Goal: Task Accomplishment & Management: Use online tool/utility

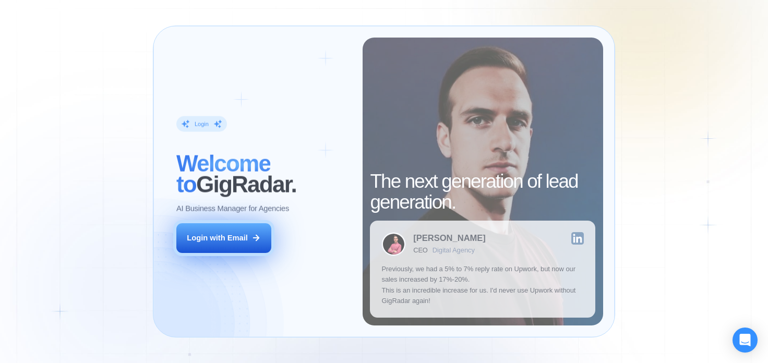
click at [229, 246] on button "Login with Email" at bounding box center [223, 238] width 95 height 30
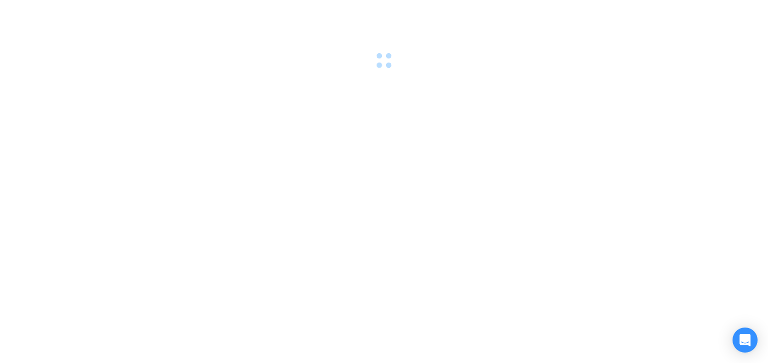
click at [634, 114] on div at bounding box center [384, 181] width 768 height 363
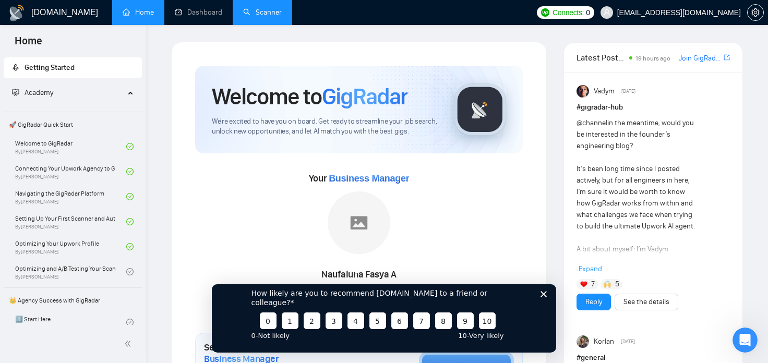
click at [250, 14] on link "Scanner" at bounding box center [262, 12] width 39 height 9
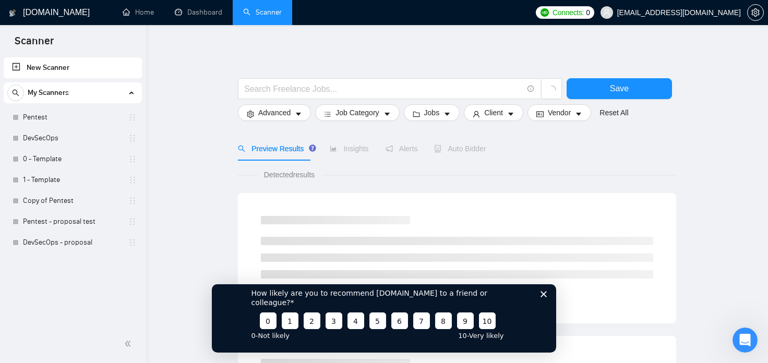
click at [544, 297] on polygon "Close survey" at bounding box center [544, 294] width 6 height 6
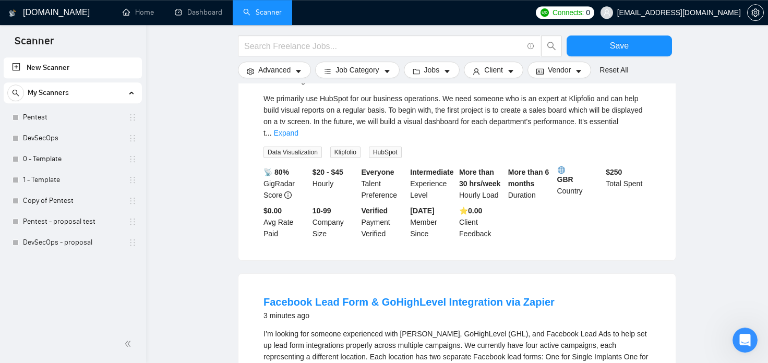
scroll to position [57, 0]
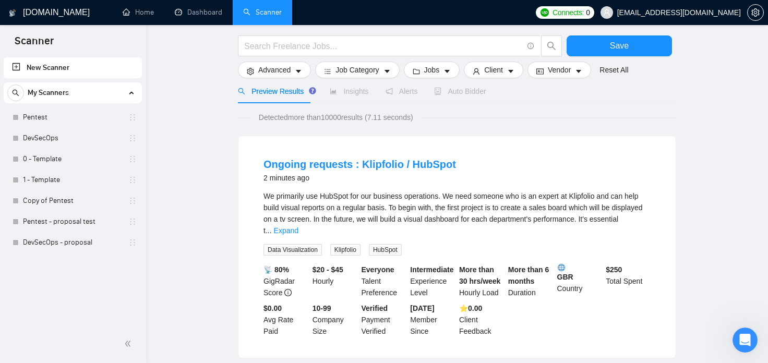
click at [50, 220] on link "Pentest - proposal test" at bounding box center [72, 221] width 99 height 21
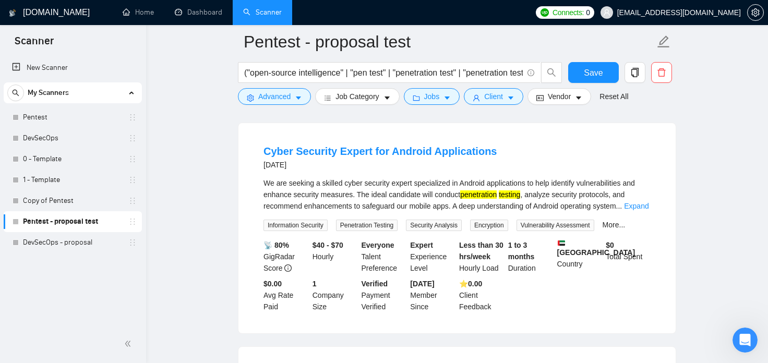
scroll to position [576, 0]
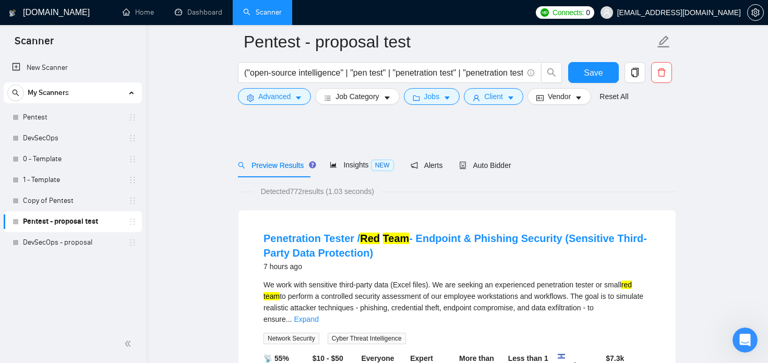
scroll to position [115, 0]
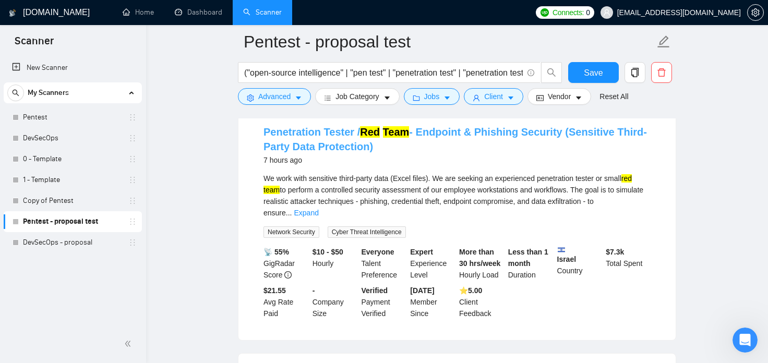
click at [498, 131] on link "Penetration Tester / Red Team - Endpoint & Phishing Security (Sensitive Third-P…" at bounding box center [456, 139] width 384 height 26
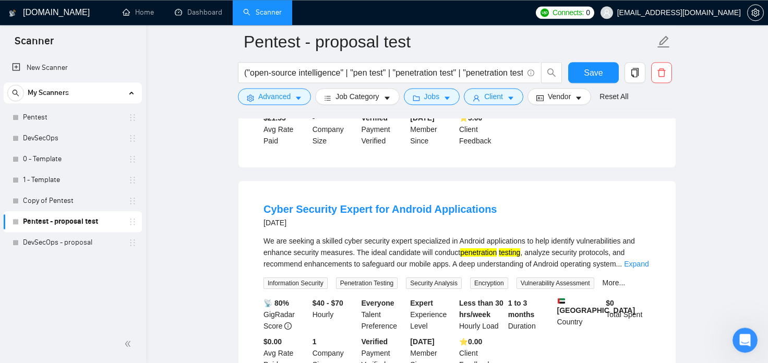
scroll to position [288, 0]
click at [361, 203] on link "Cyber Security Expert for Android Applications" at bounding box center [380, 208] width 233 height 11
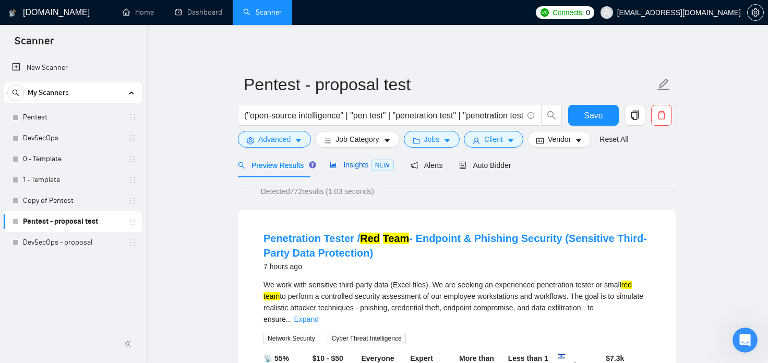
click at [349, 171] on div "Insights NEW" at bounding box center [362, 165] width 64 height 12
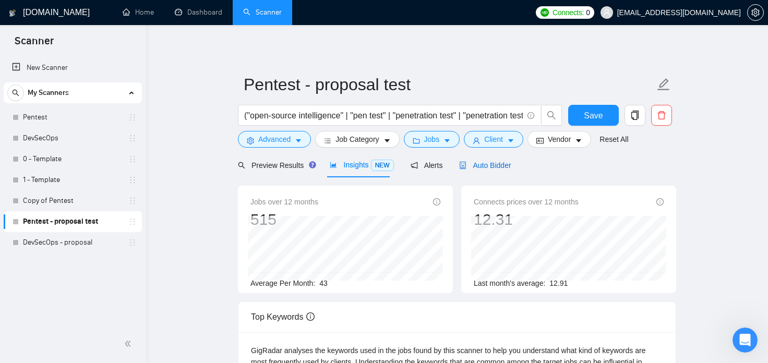
click at [488, 164] on span "Auto Bidder" at bounding box center [485, 165] width 52 height 8
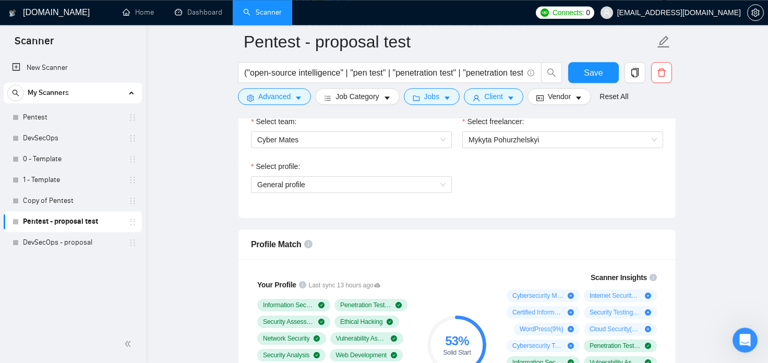
scroll to position [461, 0]
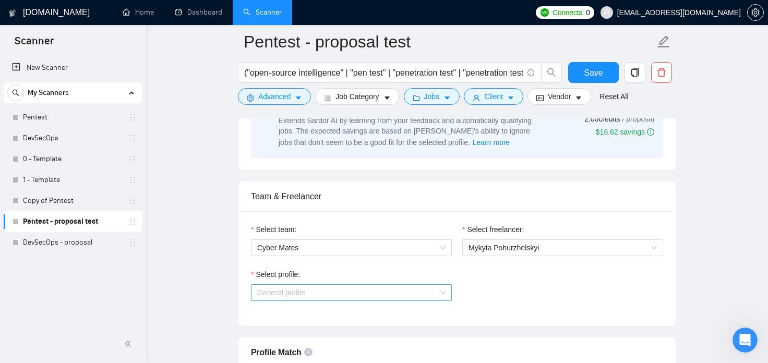
click at [419, 290] on span "General profile" at bounding box center [351, 293] width 188 height 16
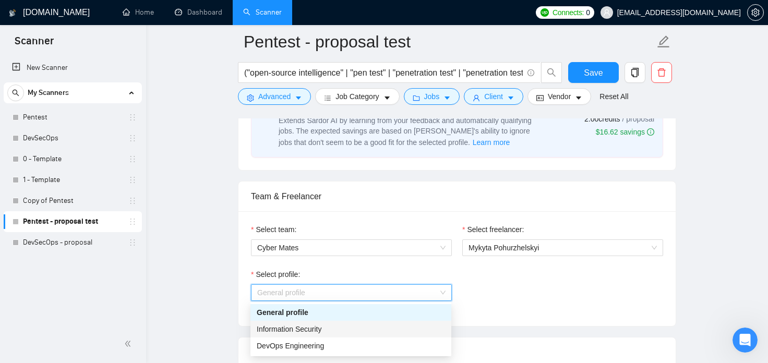
click at [399, 327] on div "Information Security" at bounding box center [351, 329] width 188 height 11
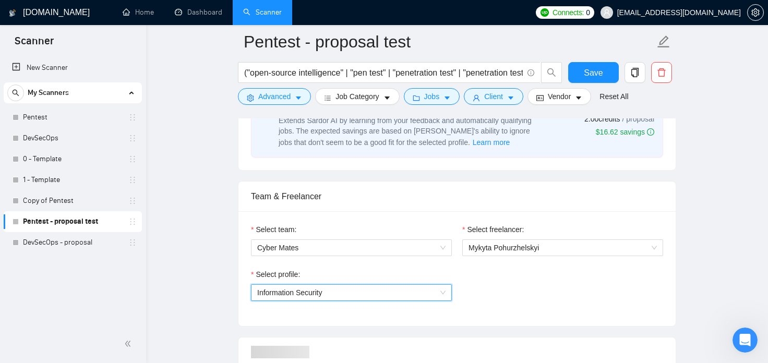
click at [576, 325] on div "Select team: Cyber Mates Select freelancer: [PERSON_NAME] Select profile: 10174…" at bounding box center [457, 268] width 437 height 115
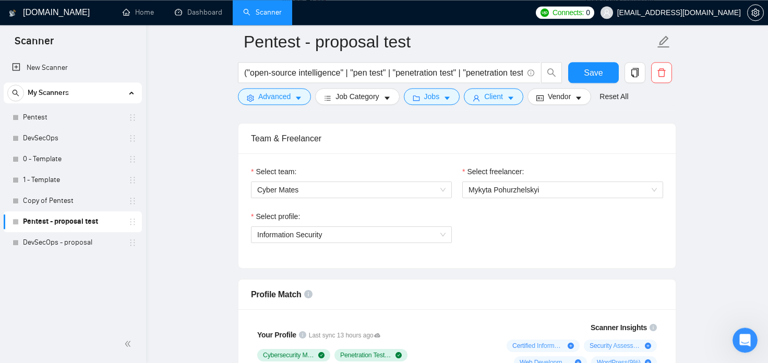
scroll to position [518, 0]
click at [371, 234] on span "Information Security" at bounding box center [351, 236] width 188 height 16
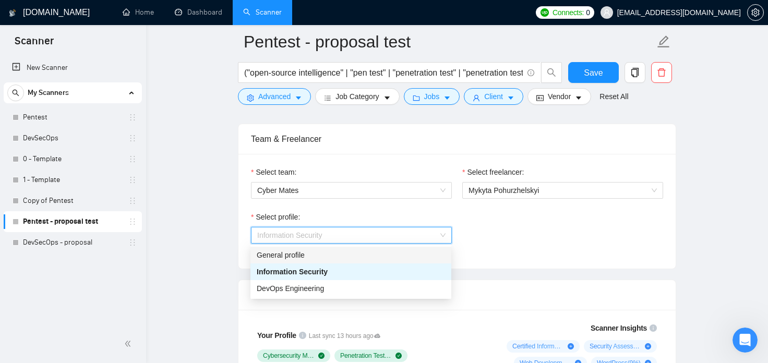
click at [351, 255] on div "General profile" at bounding box center [351, 255] width 188 height 11
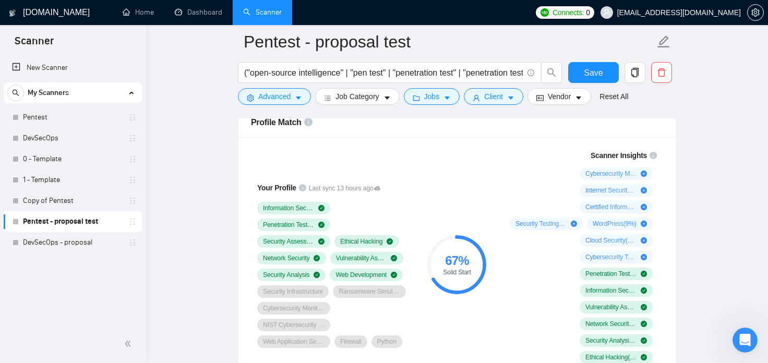
scroll to position [634, 0]
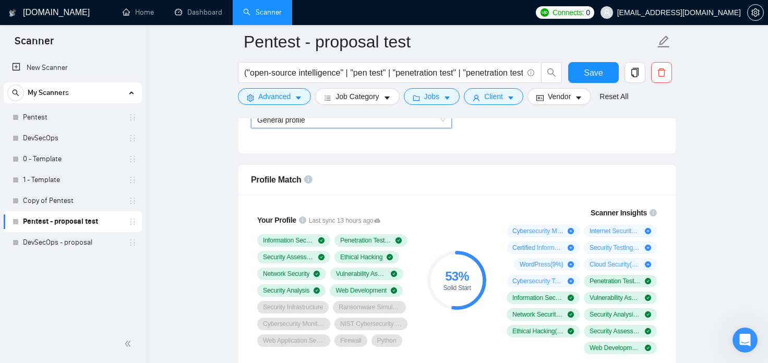
click at [378, 125] on span "General profile" at bounding box center [351, 120] width 188 height 16
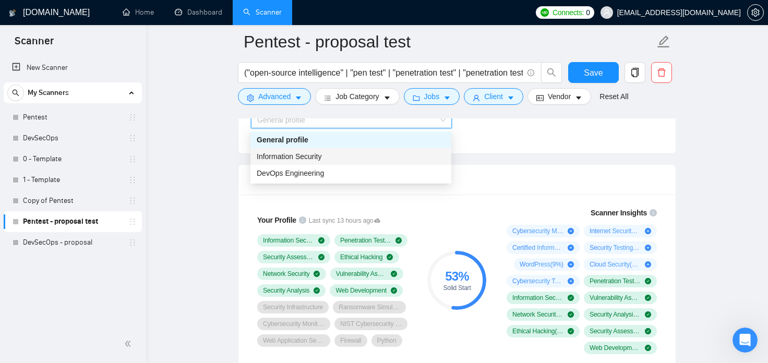
click at [359, 159] on div "Information Security" at bounding box center [351, 156] width 188 height 11
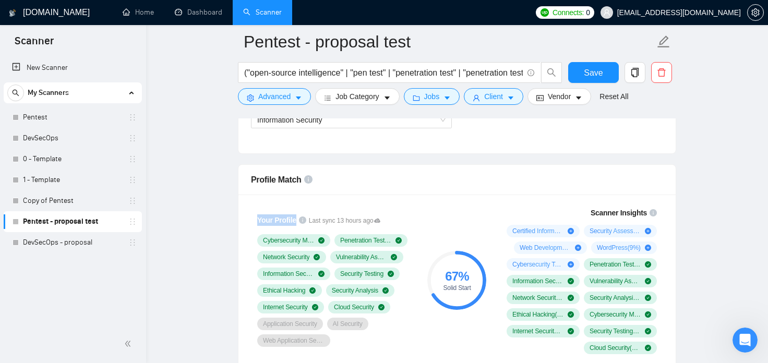
drag, startPoint x: 662, startPoint y: 159, endPoint x: 589, endPoint y: 173, distance: 74.4
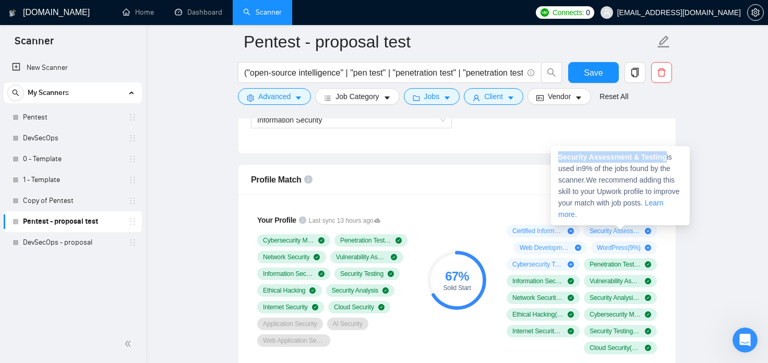
copy strong "Security Assessment & Testing"
drag, startPoint x: 662, startPoint y: 158, endPoint x: 558, endPoint y: 156, distance: 104.4
click at [558, 156] on div "Security Assessment & Testing is used in 9 % of the jobs found by the scanner. …" at bounding box center [620, 185] width 139 height 79
click at [510, 169] on div "Profile Match" at bounding box center [457, 180] width 412 height 30
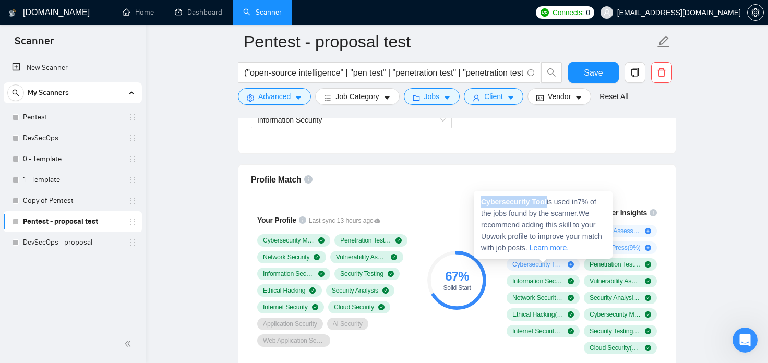
copy strong "Cybersecurity Tool"
drag, startPoint x: 544, startPoint y: 200, endPoint x: 480, endPoint y: 204, distance: 64.3
click at [480, 204] on div "Cybersecurity Tool is used in 7 % of the jobs found by the scanner. We recommen…" at bounding box center [543, 225] width 139 height 68
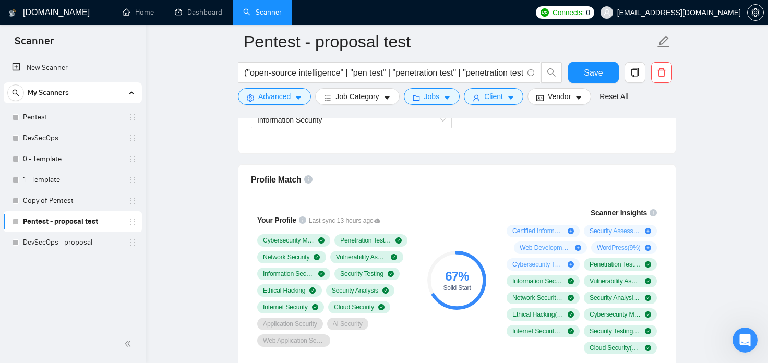
click at [490, 173] on div "Profile Match" at bounding box center [457, 180] width 412 height 30
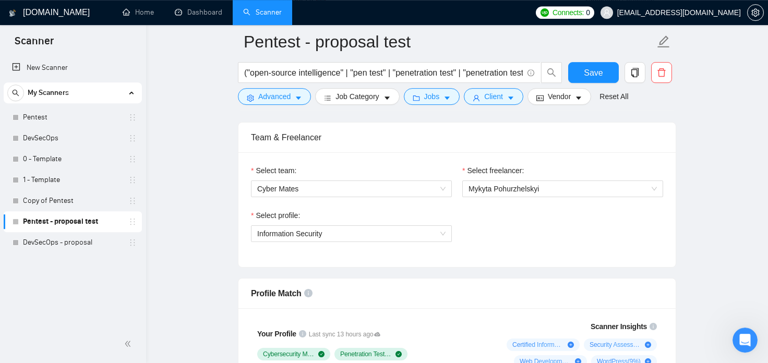
scroll to position [518, 0]
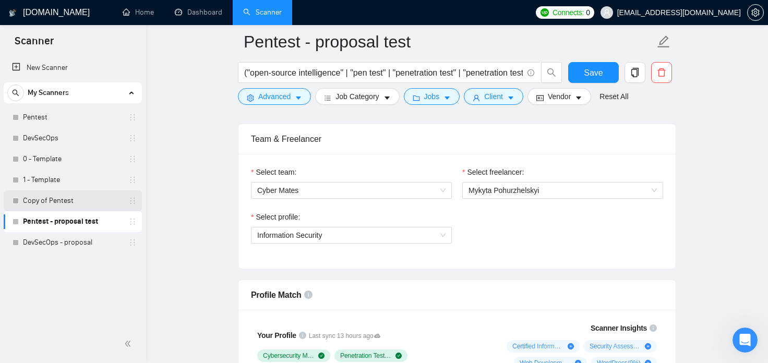
click at [31, 206] on link "Copy of Pentest" at bounding box center [72, 201] width 99 height 21
click at [599, 73] on span "Save" at bounding box center [593, 72] width 19 height 13
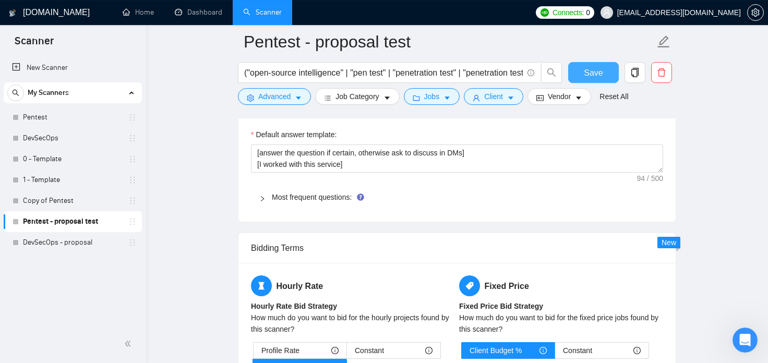
scroll to position [1441, 0]
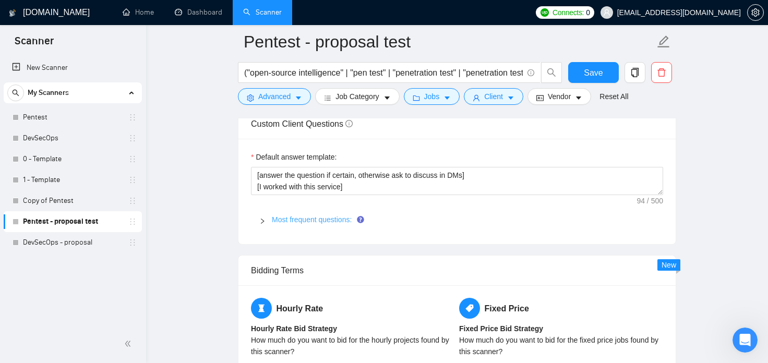
click at [341, 221] on link "Most frequent questions:" at bounding box center [312, 220] width 80 height 8
